Goal: Navigation & Orientation: Find specific page/section

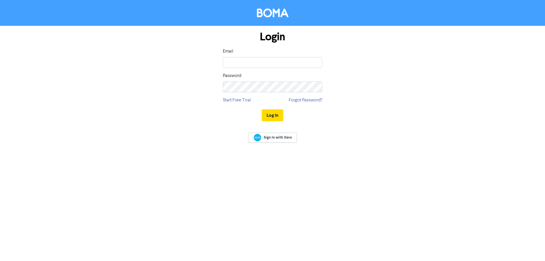
type input "[EMAIL_ADDRESS][DOMAIN_NAME]"
click at [262, 109] on button "Log In" at bounding box center [273, 115] width 22 height 12
